Goal: Task Accomplishment & Management: Complete application form

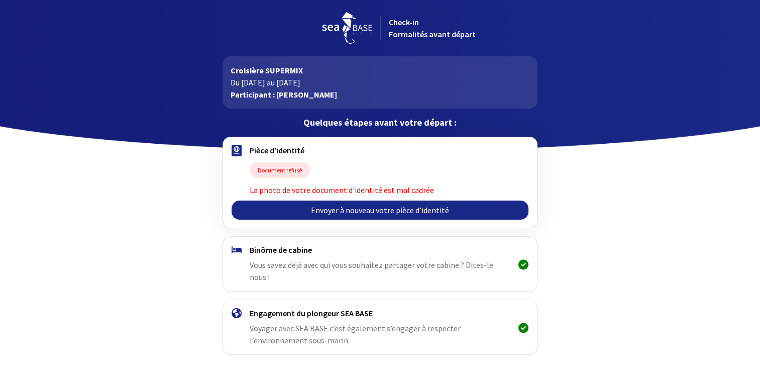
scroll to position [23, 0]
click at [396, 212] on link "Envoyer à nouveau votre pièce d’identité" at bounding box center [380, 210] width 297 height 19
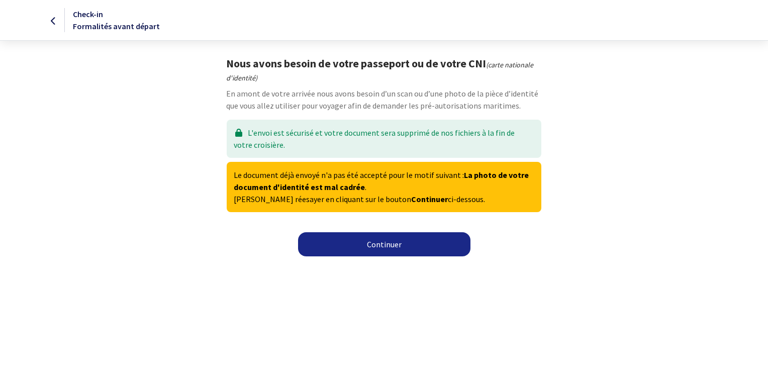
click at [391, 245] on link "Continuer" at bounding box center [384, 244] width 172 height 24
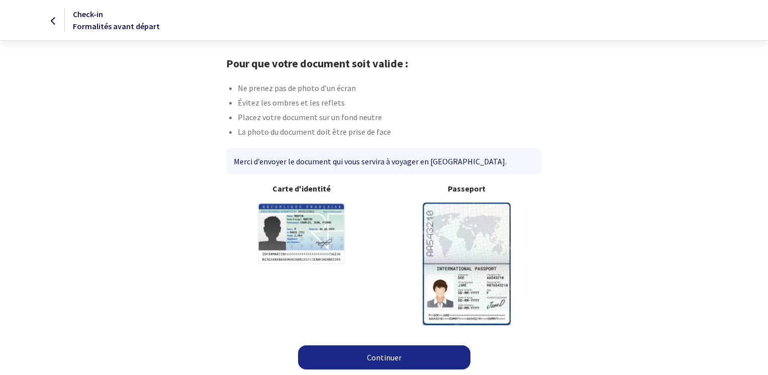
click at [385, 358] on link "Continuer" at bounding box center [384, 357] width 172 height 24
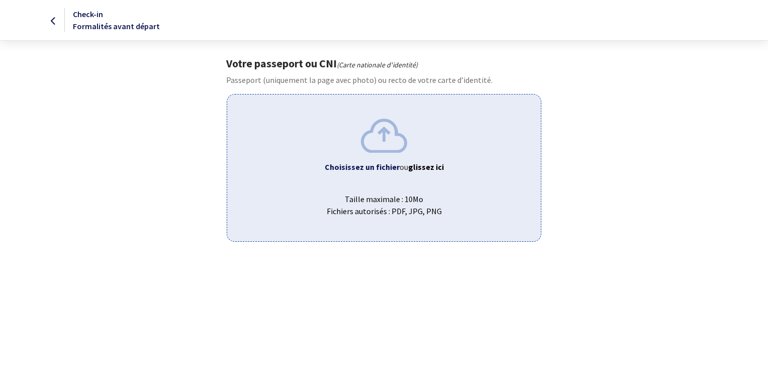
click at [410, 204] on span "Taille maximale : 10Mo Fichiers autorisés : PDF, JPG, PNG" at bounding box center [383, 201] width 297 height 32
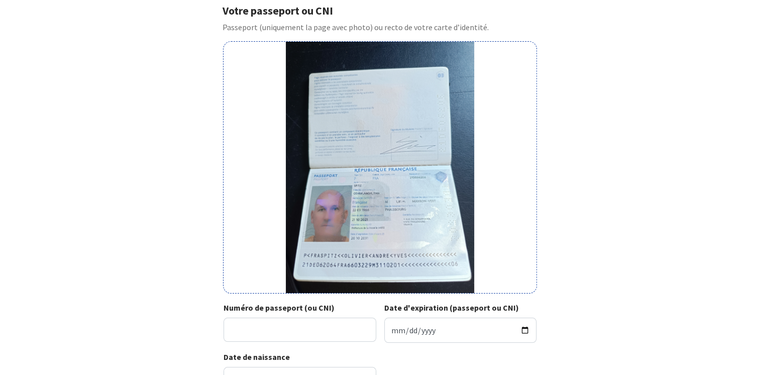
scroll to position [101, 0]
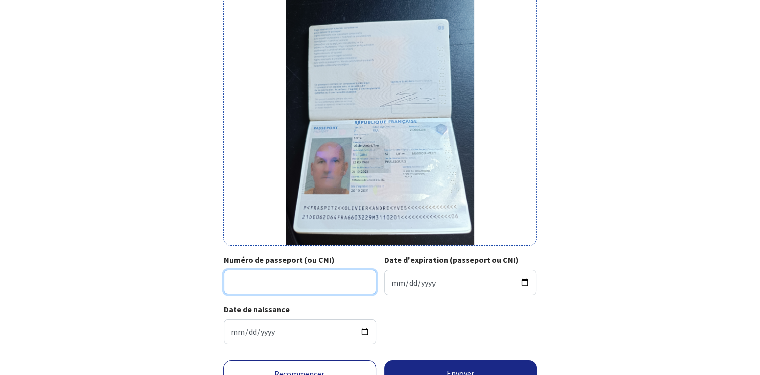
click at [320, 279] on input "Numéro de passeport (ou CNI)" at bounding box center [300, 282] width 153 height 24
type input "21DE06206"
type input "[DATE]"
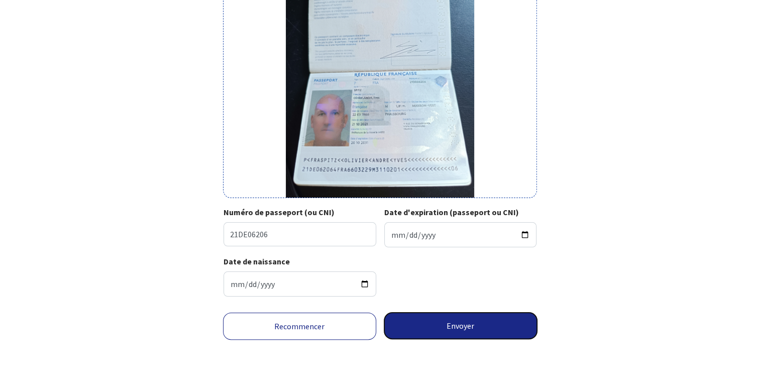
click at [466, 324] on button "Envoyer" at bounding box center [460, 326] width 153 height 26
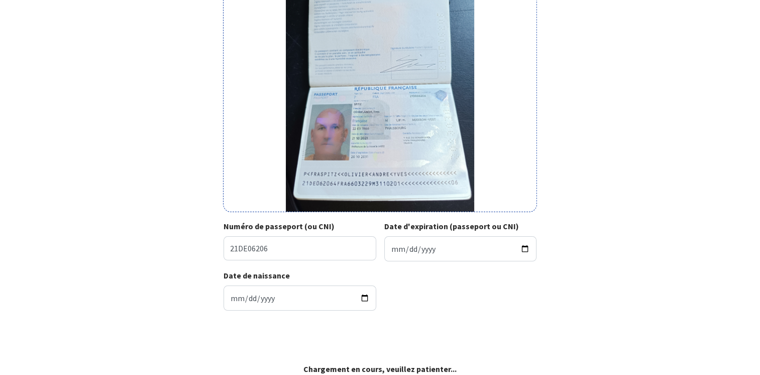
scroll to position [133, 0]
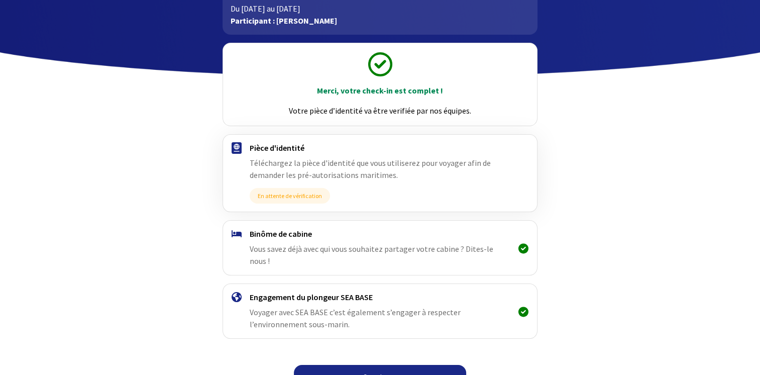
scroll to position [80, 0]
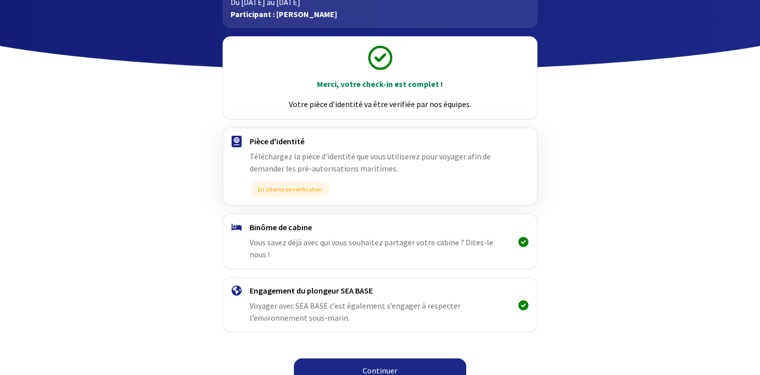
click at [375, 358] on link "Continuer" at bounding box center [380, 370] width 172 height 24
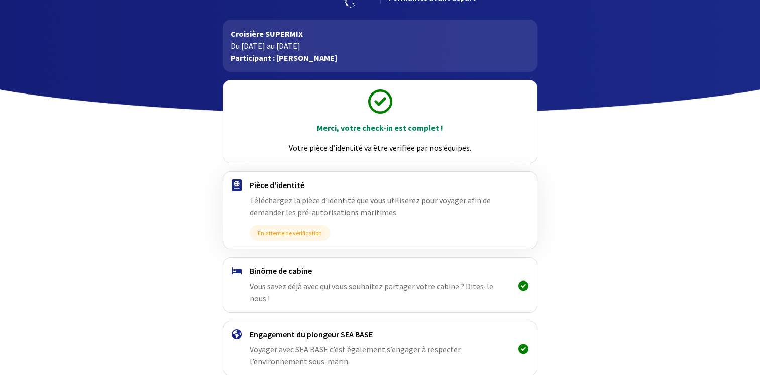
scroll to position [80, 0]
